Goal: Transaction & Acquisition: Purchase product/service

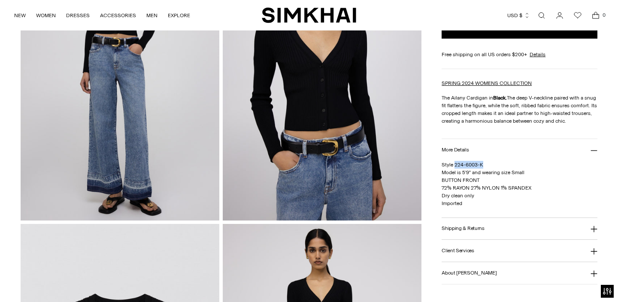
scroll to position [447, 0]
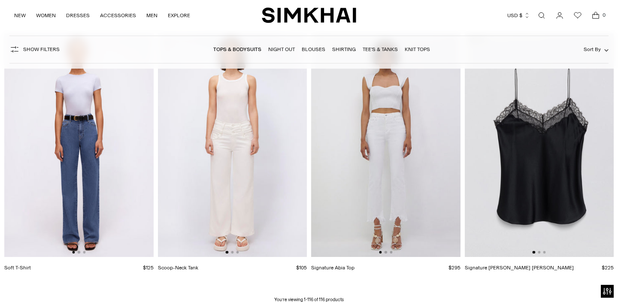
scroll to position [7508, 0]
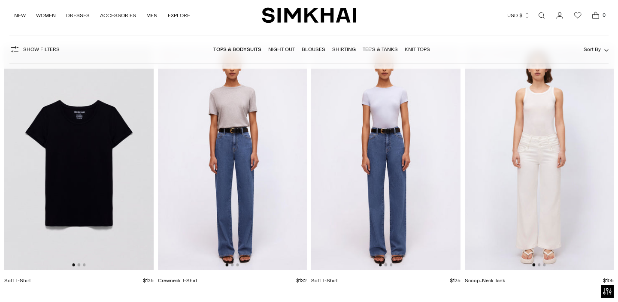
scroll to position [7288, 0]
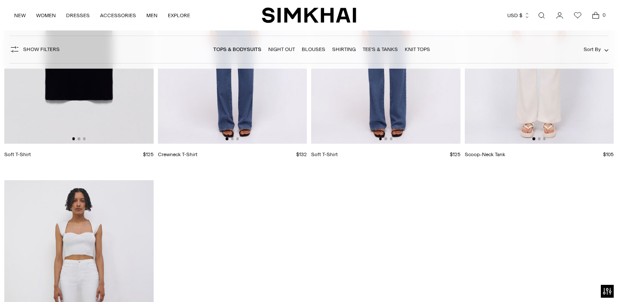
scroll to position [7431, 0]
